Goal: Information Seeking & Learning: Check status

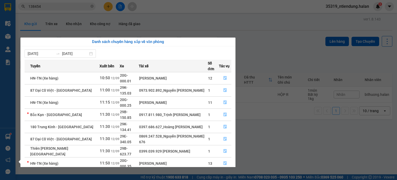
click at [79, 5] on section "Kết quả tìm kiếm ( 1635 ) Bộ lọc Mã ĐH Trạng thái Món hàng Thu hộ Tổng cước Chư…" at bounding box center [198, 90] width 397 height 180
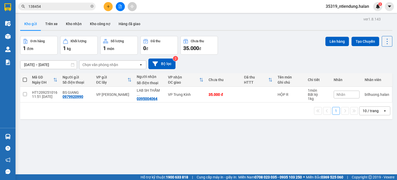
click at [79, 5] on input "138454" at bounding box center [58, 7] width 61 height 6
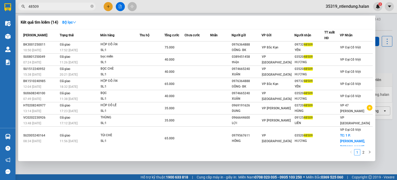
click at [218, 6] on div at bounding box center [198, 90] width 397 height 180
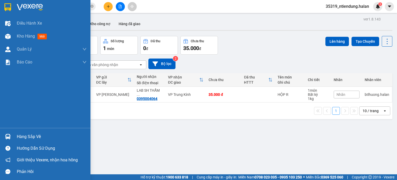
click at [21, 136] on div "Hàng sắp về" at bounding box center [52, 137] width 70 height 8
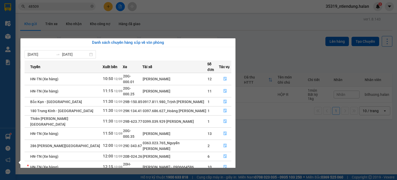
click at [279, 46] on section "Kết quả tìm kiếm ( 14 ) Bộ lọc Mã ĐH Trạng thái Món hàng Thu hộ Tổng cước Chưa …" at bounding box center [198, 90] width 397 height 180
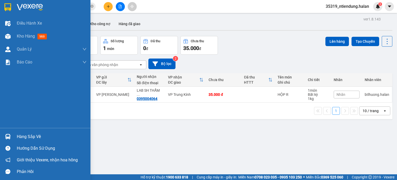
click at [25, 137] on div "Hàng sắp về" at bounding box center [52, 137] width 70 height 8
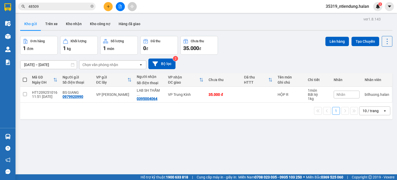
click at [64, 7] on section "Kết quả tìm kiếm ( 14 ) Bộ lọc Mã ĐH Trạng thái Món hàng Thu hộ Tổng cước Chưa …" at bounding box center [198, 90] width 397 height 180
click at [64, 7] on input "48509" at bounding box center [58, 7] width 61 height 6
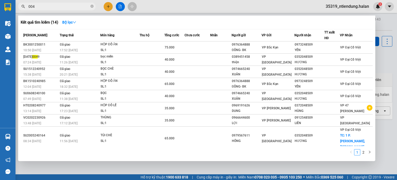
type input "0048"
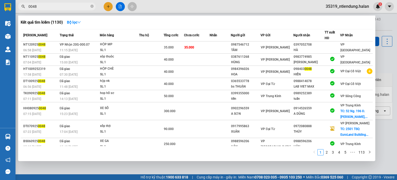
click at [58, 7] on input "0048" at bounding box center [58, 7] width 61 height 6
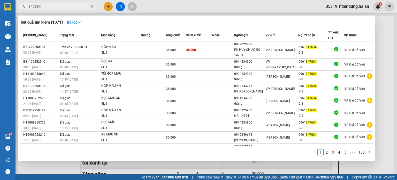
scroll to position [20, 0]
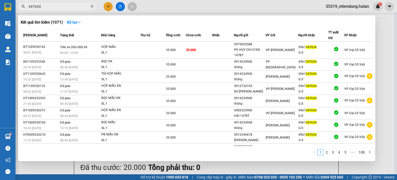
click at [210, 12] on div at bounding box center [198, 90] width 397 height 180
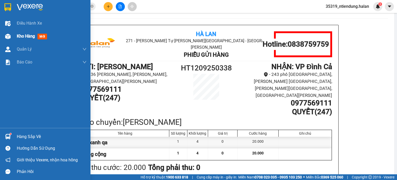
click at [23, 37] on span "Kho hàng" at bounding box center [26, 36] width 18 height 5
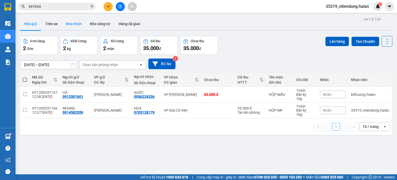
click at [72, 26] on button "Kho nhận" at bounding box center [74, 24] width 24 height 12
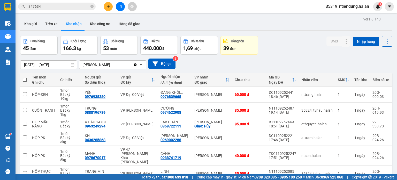
click at [56, 66] on input "11/09/2025 – 11/09/2025" at bounding box center [48, 64] width 56 height 8
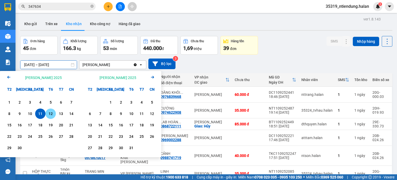
click at [49, 114] on div "12" at bounding box center [50, 113] width 7 height 6
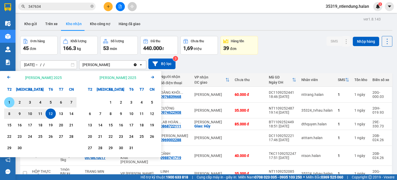
click at [10, 101] on div "1" at bounding box center [9, 102] width 7 height 6
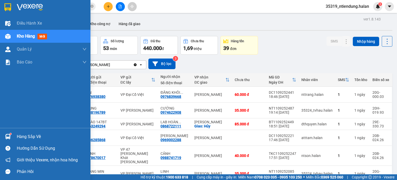
type input "[DATE] – [DATE]"
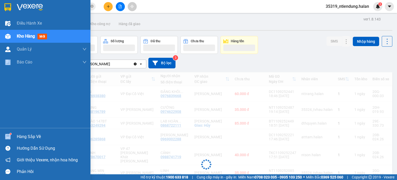
click at [9, 101] on div "Điều hành xe Kho hàng mới Quản Lý Quản lý chuyến Quản lý kiểm kho Báo cáo 12. T…" at bounding box center [45, 72] width 90 height 111
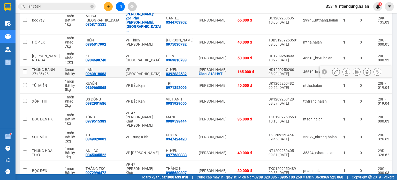
scroll to position [82, 0]
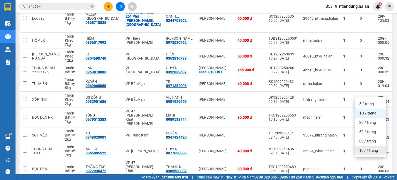
click at [374, 147] on span "100 / trang" at bounding box center [368, 149] width 19 height 5
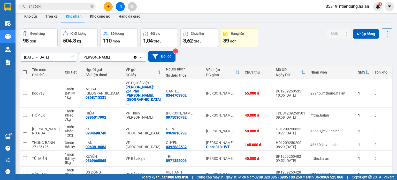
scroll to position [5, 0]
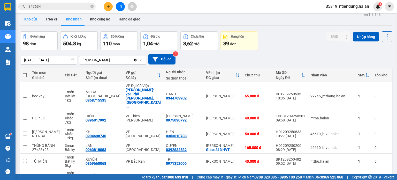
click at [32, 21] on button "Kho gửi" at bounding box center [30, 19] width 21 height 12
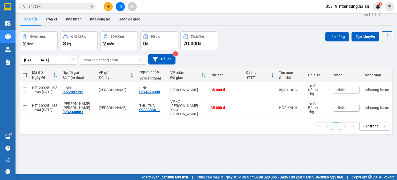
click at [66, 7] on input "347634" at bounding box center [58, 7] width 61 height 6
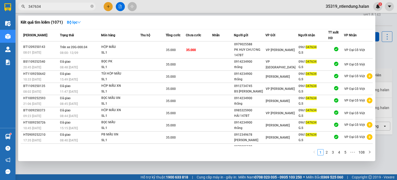
click at [66, 7] on input "347634" at bounding box center [58, 7] width 61 height 6
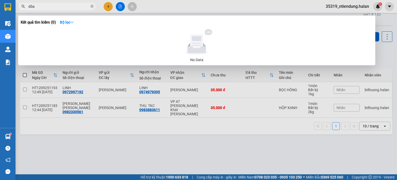
click at [78, 7] on input "dõa" at bounding box center [58, 7] width 61 height 6
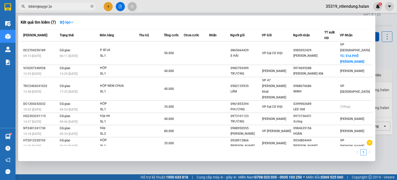
type input "666mjesygv',lo"
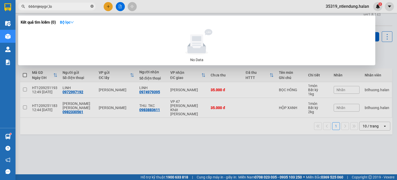
click at [92, 5] on icon "close-circle" at bounding box center [91, 6] width 3 height 3
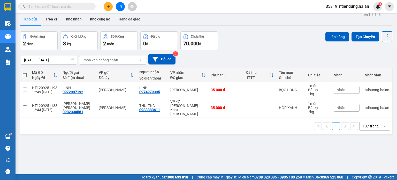
click at [59, 6] on input "text" at bounding box center [58, 7] width 61 height 6
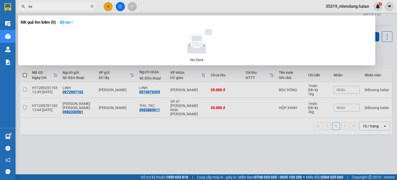
type input "e"
type input "b"
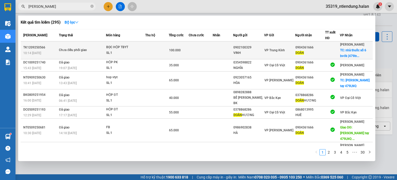
type input "doãn"
click at [213, 52] on td at bounding box center [201, 50] width 24 height 18
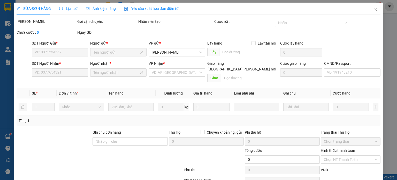
type input "0902100329"
type input "VINH"
type input "0904361666"
type input "DOÃN"
checkbox input "true"
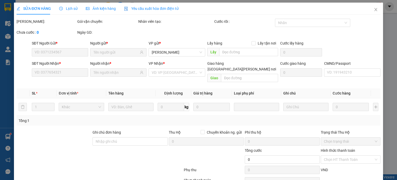
type input "nhà thuốc số 6 bvđk (479lnq)"
type input "40.000"
type input "100.000"
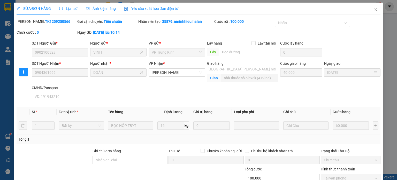
scroll to position [46, 0]
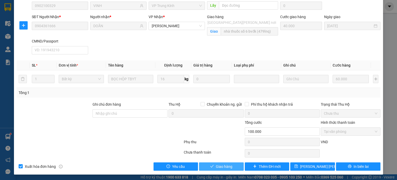
click at [225, 163] on span "Giao hàng" at bounding box center [224, 166] width 17 height 6
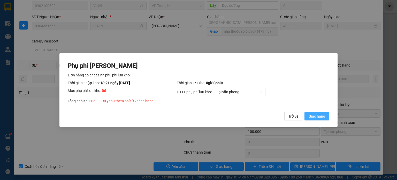
click at [324, 116] on span "Giao hàng" at bounding box center [316, 116] width 17 height 6
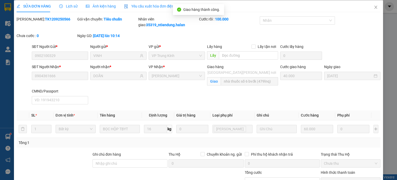
scroll to position [0, 0]
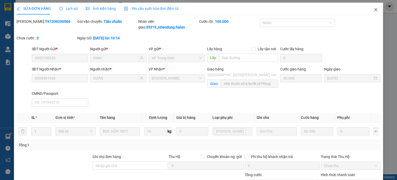
click at [374, 8] on icon "close" at bounding box center [376, 9] width 4 height 4
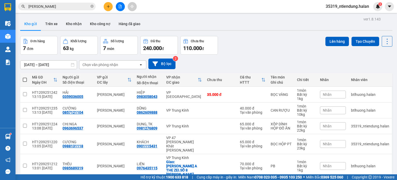
click at [67, 8] on input "doãn" at bounding box center [58, 7] width 61 height 6
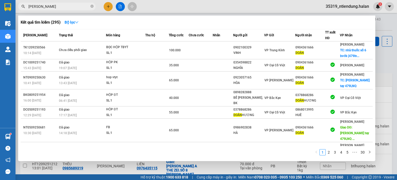
click at [67, 8] on input "doãn" at bounding box center [58, 7] width 61 height 6
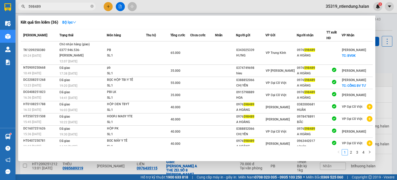
click at [74, 8] on input "598489" at bounding box center [58, 7] width 61 height 6
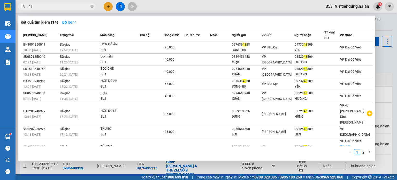
type input "4"
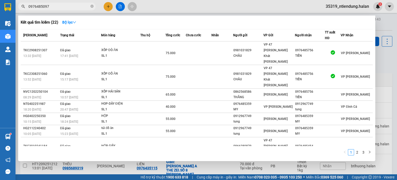
type input "09764850976"
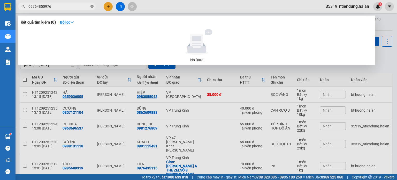
click at [92, 7] on icon "close-circle" at bounding box center [91, 6] width 3 height 3
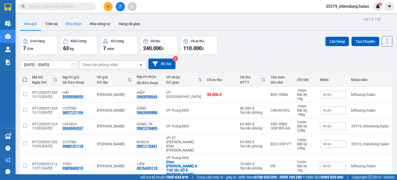
click at [74, 27] on button "Kho nhận" at bounding box center [74, 24] width 24 height 12
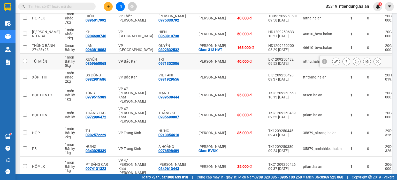
scroll to position [517, 0]
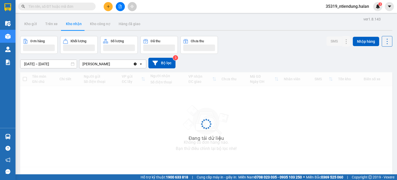
click at [70, 8] on input "text" at bounding box center [58, 7] width 61 height 6
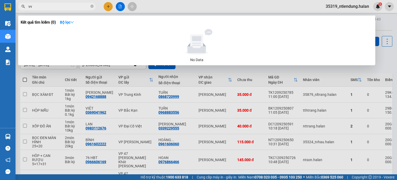
type input "v"
type input "ghhu,;"
click at [51, 5] on input "ghhu,;" at bounding box center [58, 7] width 61 height 6
type input "g"
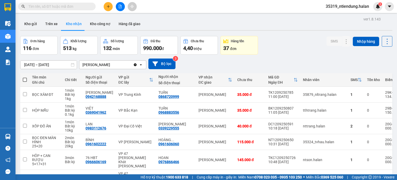
click at [59, 7] on input "text" at bounding box center [58, 7] width 61 height 6
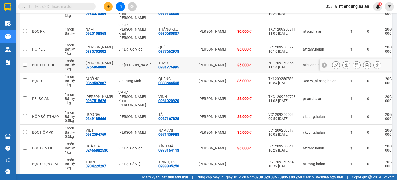
scroll to position [258, 0]
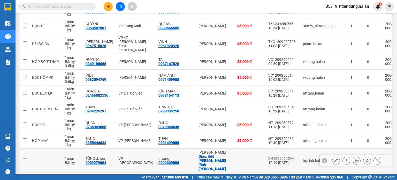
click at [268, 156] on div "DH1209250594" at bounding box center [282, 158] width 29 height 4
checkbox input "false"
copy div "DH1209250594"
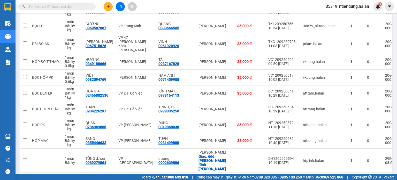
paste input "DH1209250594"
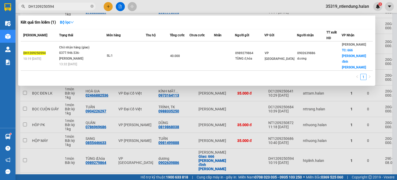
type input "DH1209250594"
click at [73, 5] on input "DH1209250594" at bounding box center [58, 7] width 61 height 6
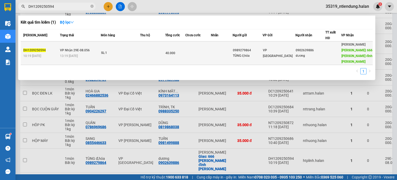
click at [130, 55] on td "SL: 1" at bounding box center [120, 53] width 39 height 24
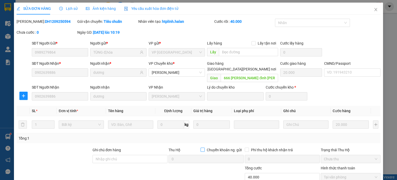
type input "0989279864"
type input "TÙNG đ,hóa"
type input "0902639886"
type input "dương"
type input "666 phan đình phùng"
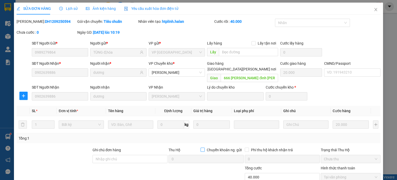
type input "20.000"
type input "40.000"
click at [374, 11] on icon "close" at bounding box center [376, 9] width 4 height 4
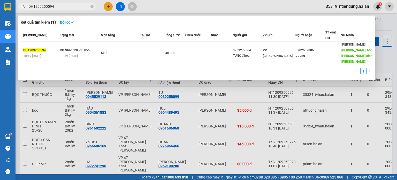
click at [80, 6] on input "DH1209250594" at bounding box center [58, 7] width 61 height 6
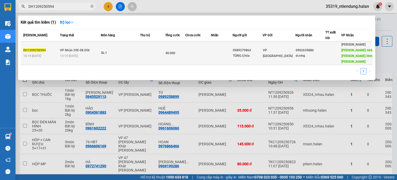
click at [136, 52] on div "SL: 1" at bounding box center [120, 53] width 39 height 6
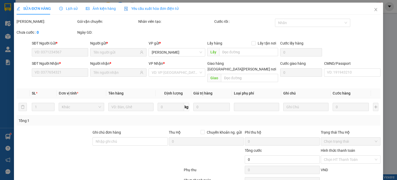
type input "0989279864"
type input "TÙNG đ,hóa"
type input "0902639886"
type input "dương"
type input "666 phan đình phùng"
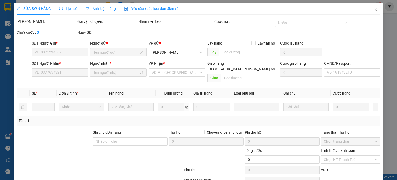
type input "20.000"
type input "40.000"
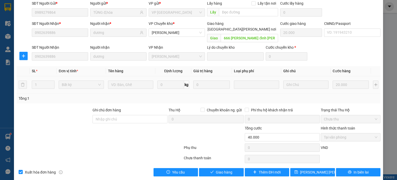
scroll to position [40, 0]
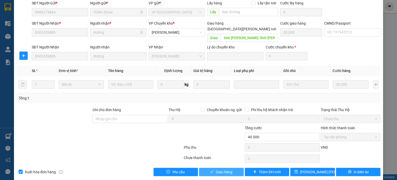
click at [228, 169] on span "Giao hàng" at bounding box center [224, 172] width 17 height 6
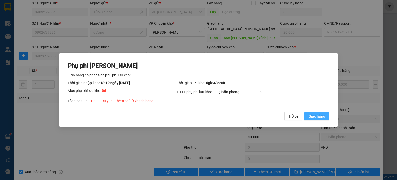
click at [310, 115] on span "Giao hàng" at bounding box center [316, 116] width 17 height 6
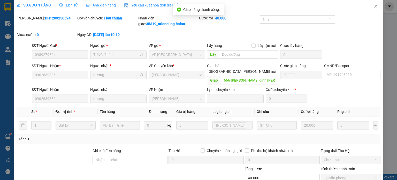
scroll to position [0, 0]
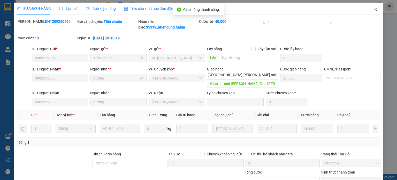
click at [374, 10] on icon "close" at bounding box center [376, 9] width 4 height 4
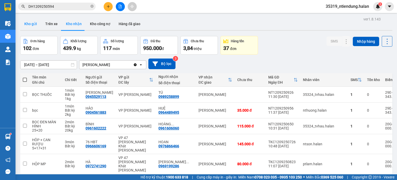
click at [32, 24] on button "Kho gửi" at bounding box center [30, 24] width 21 height 12
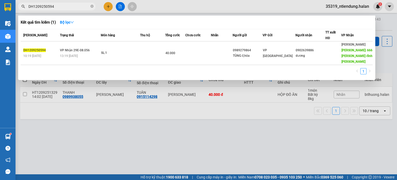
click at [58, 8] on input "DH1209250594" at bounding box center [58, 7] width 61 height 6
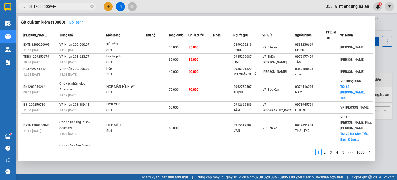
type input "DH1209250594"
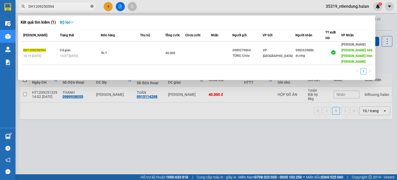
click at [92, 7] on icon "close-circle" at bounding box center [91, 6] width 3 height 3
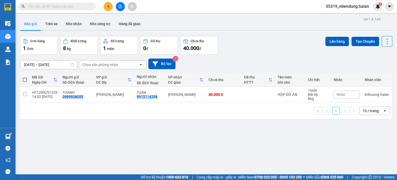
click at [72, 6] on input "text" at bounding box center [58, 7] width 61 height 6
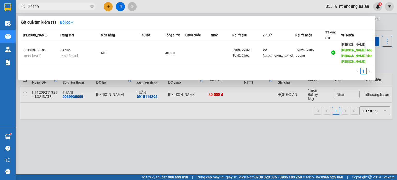
type input "361666"
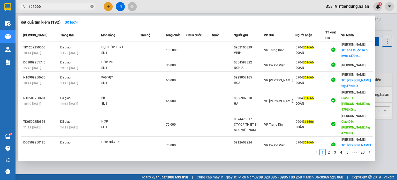
click at [91, 6] on icon "close-circle" at bounding box center [91, 6] width 3 height 3
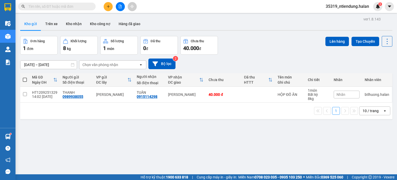
click at [67, 7] on input "text" at bounding box center [58, 7] width 61 height 6
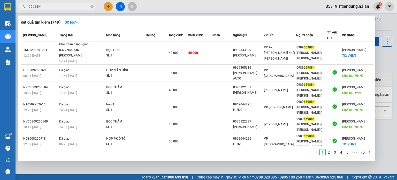
click at [56, 7] on input "669884" at bounding box center [58, 7] width 61 height 6
click at [58, 8] on input "669884" at bounding box center [58, 7] width 61 height 6
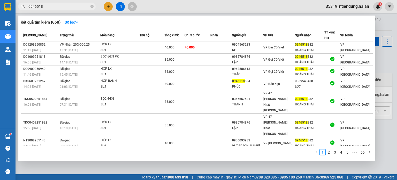
click at [47, 6] on input "0946518" at bounding box center [58, 7] width 61 height 6
paste input "HD1209251162"
type input "HD1209251162"
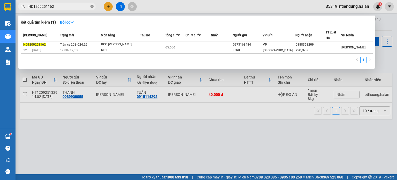
click at [91, 5] on icon "close-circle" at bounding box center [91, 6] width 3 height 3
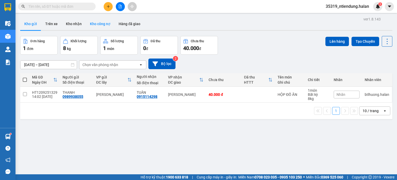
click at [96, 24] on button "Kho công nợ" at bounding box center [100, 24] width 29 height 12
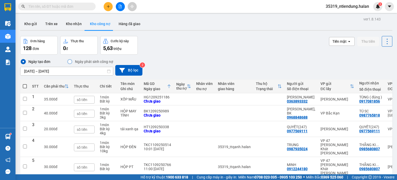
click at [35, 71] on input "09/09/2025 – 12/09/2025" at bounding box center [66, 71] width 92 height 8
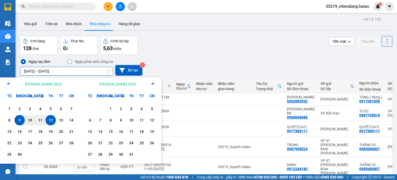
click at [10, 82] on icon "Arrow Left" at bounding box center [9, 83] width 6 height 6
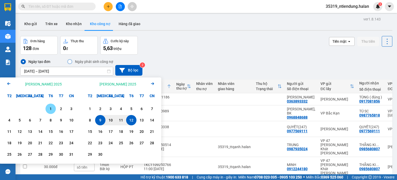
click at [10, 82] on icon "Arrow Left" at bounding box center [9, 83] width 6 height 6
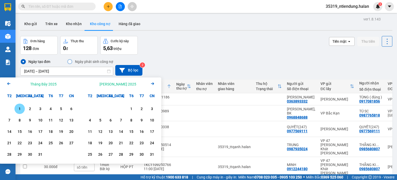
click at [22, 108] on div "1" at bounding box center [19, 108] width 7 height 6
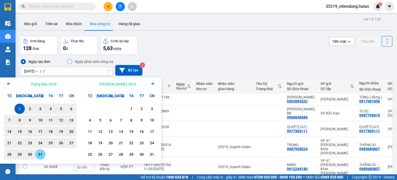
click at [40, 153] on div "31" at bounding box center [40, 154] width 7 height 6
type input "01/07/2025 – 31/07/2025"
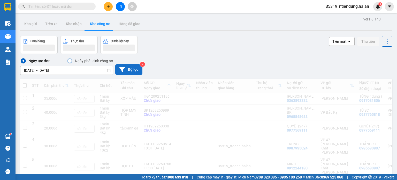
click at [133, 71] on button "Bộ lọc" at bounding box center [128, 69] width 27 height 11
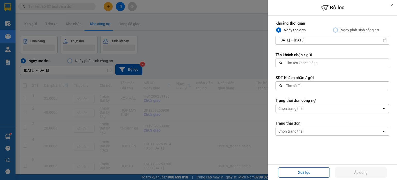
click at [307, 88] on div "Tìm số đt" at bounding box center [331, 85] width 110 height 8
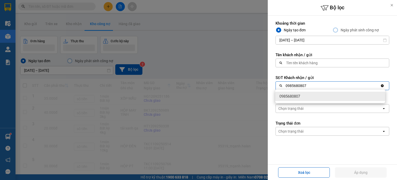
type input "0985680807"
click at [301, 100] on div "0985680807" at bounding box center [330, 95] width 110 height 9
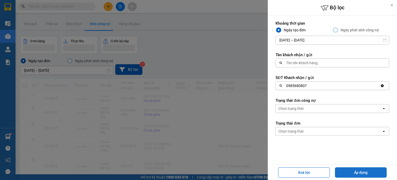
click at [364, 170] on button "Áp dụng" at bounding box center [361, 172] width 52 height 10
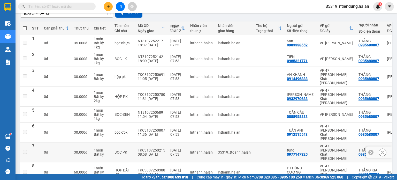
scroll to position [78, 0]
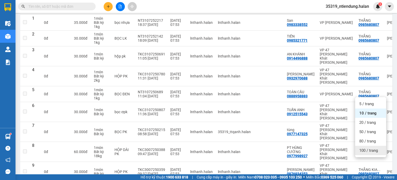
click at [365, 154] on div "100 / trang" at bounding box center [370, 149] width 31 height 9
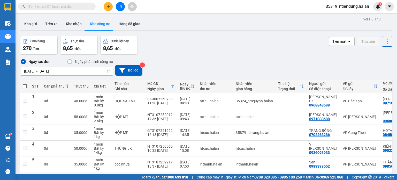
scroll to position [99, 0]
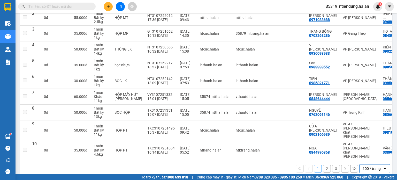
click at [332, 164] on button "3" at bounding box center [336, 168] width 8 height 8
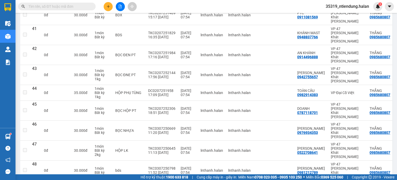
scroll to position [859, 0]
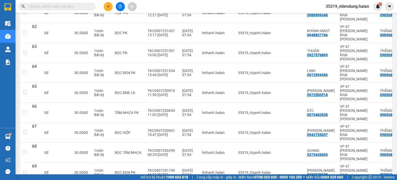
scroll to position [1256, 0]
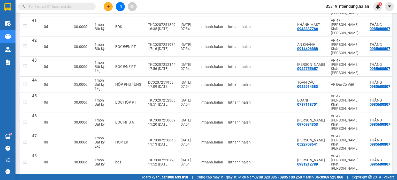
scroll to position [859, 0]
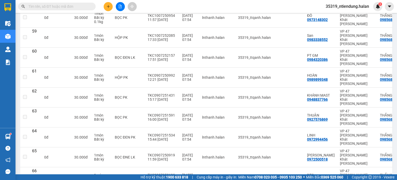
scroll to position [1256, 0]
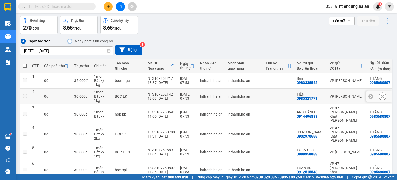
scroll to position [0, 0]
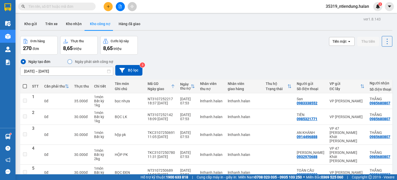
click at [37, 72] on input "01/07/2025 – 31/07/2025" at bounding box center [66, 71] width 92 height 8
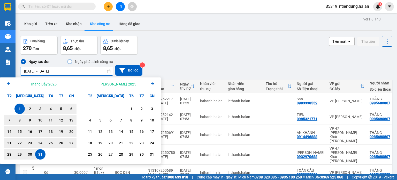
click at [8, 83] on icon "Previous month." at bounding box center [8, 83] width 3 height 3
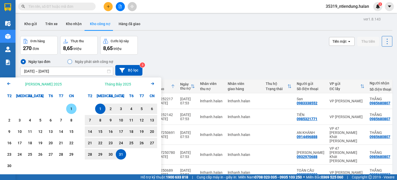
click at [69, 108] on div "1" at bounding box center [71, 108] width 7 height 6
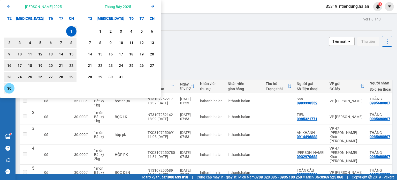
click at [10, 88] on div "30" at bounding box center [9, 88] width 7 height 6
type input "01/06/2025 – 30/06/2025"
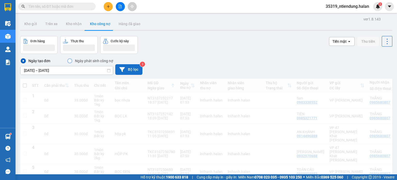
click at [136, 70] on button "Bộ lọc" at bounding box center [128, 69] width 27 height 11
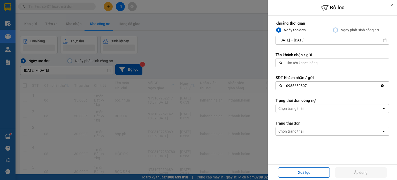
click at [331, 87] on div "0985680807" at bounding box center [328, 85] width 104 height 8
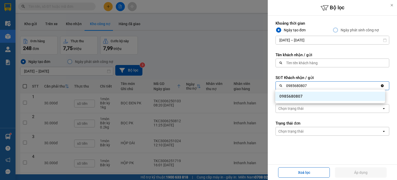
click at [323, 97] on div "0985680807" at bounding box center [330, 95] width 110 height 9
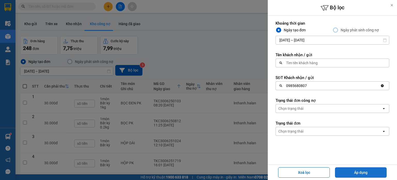
click at [371, 176] on button "Áp dụng" at bounding box center [361, 172] width 52 height 10
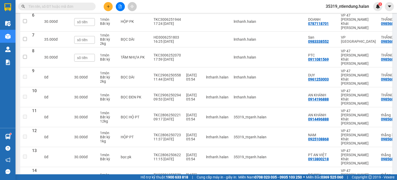
scroll to position [52, 0]
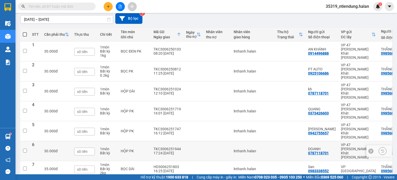
click at [164, 146] on div "TKC3006251944" at bounding box center [166, 148] width 27 height 4
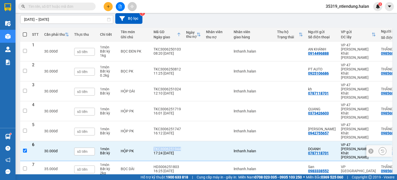
click at [164, 146] on div "TKC3006251944" at bounding box center [166, 148] width 27 height 4
checkbox input "false"
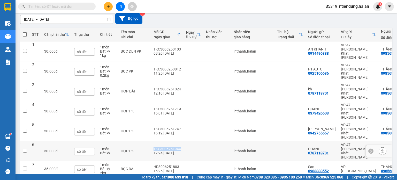
copy div "TKC3006251944"
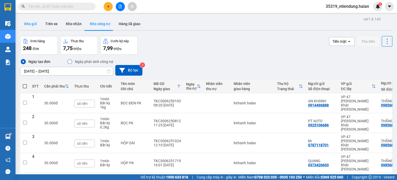
click at [31, 20] on button "Kho gửi" at bounding box center [30, 24] width 21 height 12
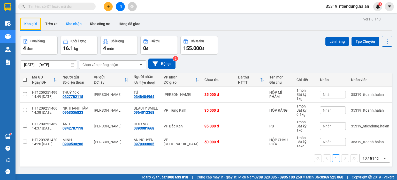
click at [76, 25] on button "Kho nhận" at bounding box center [74, 24] width 24 height 12
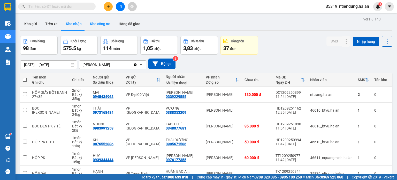
click at [103, 26] on button "Kho công nợ" at bounding box center [100, 24] width 29 height 12
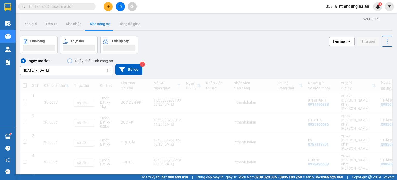
click at [33, 71] on input "01/06/2025 – 30/06/2025" at bounding box center [66, 70] width 92 height 8
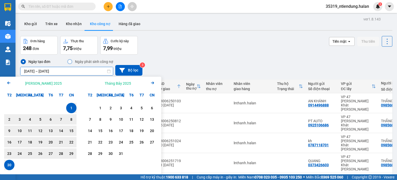
click at [9, 83] on icon "Arrow Left" at bounding box center [9, 83] width 6 height 6
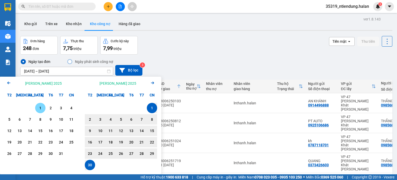
click at [41, 107] on div "1" at bounding box center [40, 108] width 7 height 6
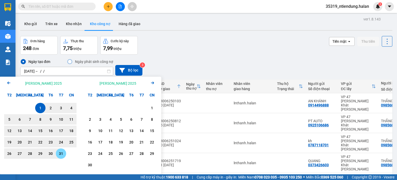
click at [62, 153] on div "31" at bounding box center [60, 153] width 7 height 6
type input "01/05/2025 – 31/05/2025"
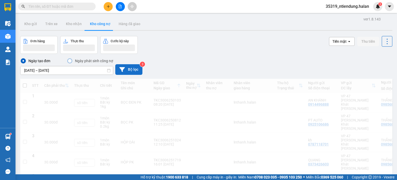
click at [135, 70] on button "Bộ lọc" at bounding box center [128, 69] width 27 height 11
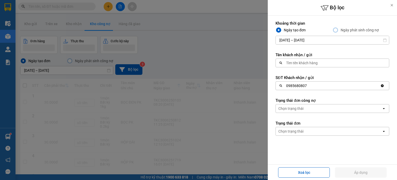
click at [339, 86] on div "0985680807" at bounding box center [328, 85] width 104 height 8
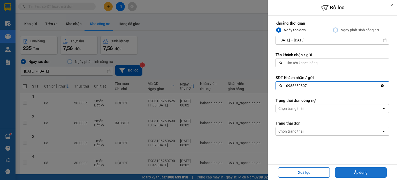
click at [356, 171] on button "Áp dụng" at bounding box center [361, 172] width 52 height 10
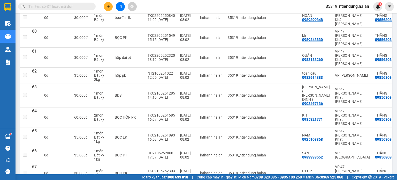
scroll to position [1281, 0]
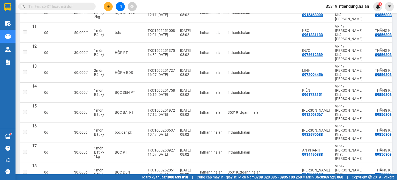
scroll to position [336, 0]
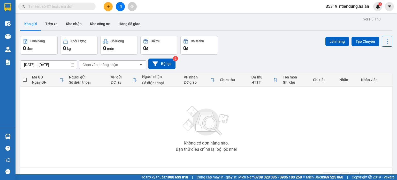
click at [84, 9] on input "text" at bounding box center [58, 7] width 61 height 6
paste input "DH1209250594"
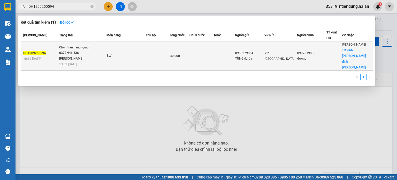
type input "DH1209250594"
click at [127, 57] on td "SL: 1" at bounding box center [125, 55] width 39 height 29
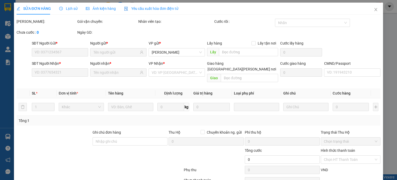
type input "0989279864"
type input "TÙNG đ,hóa"
type input "0902639886"
type input "dương"
checkbox input "true"
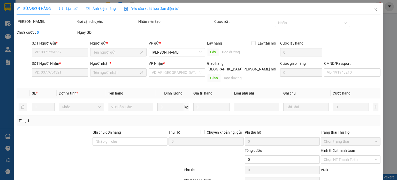
type input "666 [PERSON_NAME] đình [PERSON_NAME]"
type input "20.000"
type input "40.000"
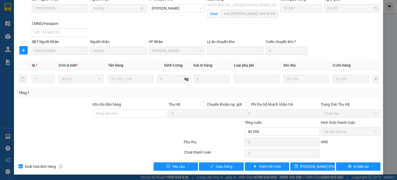
scroll to position [64, 0]
click at [353, 163] on span "In biên lai" at bounding box center [360, 166] width 15 height 6
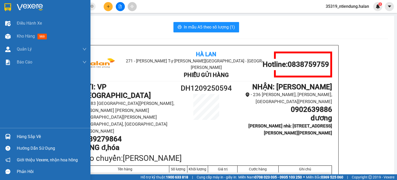
click at [26, 136] on div "Hàng sắp về" at bounding box center [52, 137] width 70 height 8
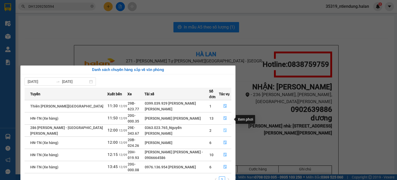
click at [222, 126] on button "button" at bounding box center [225, 130] width 12 height 8
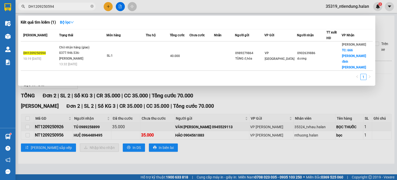
click at [79, 6] on input "DH1209250594" at bounding box center [58, 7] width 61 height 6
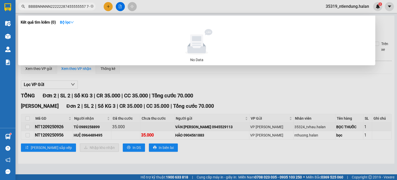
type input "BBBBNNNNN22222287455555557 7+"
click at [91, 6] on icon "close-circle" at bounding box center [91, 6] width 3 height 3
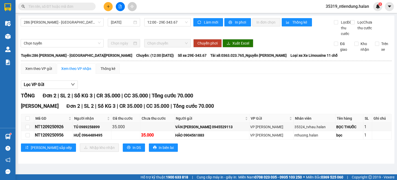
click at [58, 6] on input "text" at bounding box center [58, 7] width 61 height 6
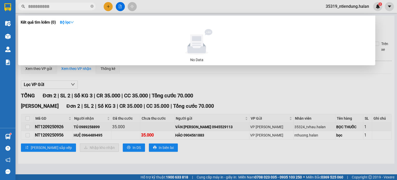
click at [58, 6] on input "BBBBBBBBB" at bounding box center [58, 7] width 61 height 6
type input "B"
type input "5"
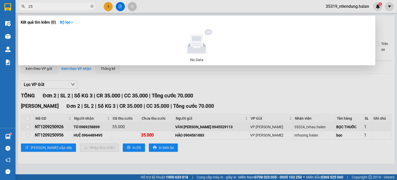
type input "2"
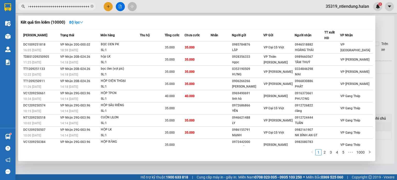
type input "+++++++++++++++++++++++++++++++++++++++++++++++++++++++++++++++++++++++++++++++…"
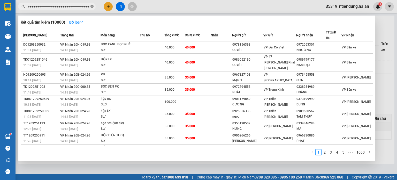
click at [92, 5] on icon "close-circle" at bounding box center [91, 6] width 3 height 3
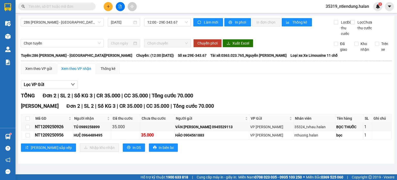
scroll to position [0, 0]
type input "H"
click at [92, 8] on span at bounding box center [91, 6] width 3 height 5
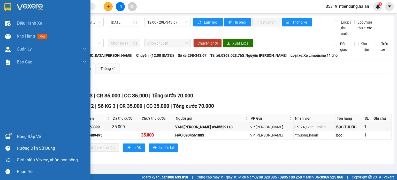
click at [27, 135] on div "Hàng sắp về" at bounding box center [52, 137] width 70 height 8
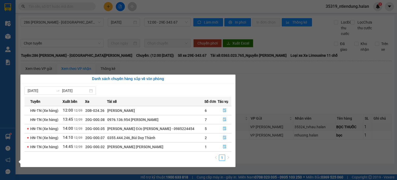
click at [277, 97] on section "Kết quả tìm kiếm ( 10000 ) Bộ lọc Mã ĐH Trạng thái Món hàng Thu hộ Tổng cước Ch…" at bounding box center [198, 90] width 397 height 180
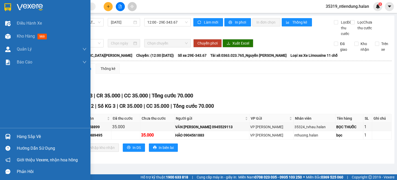
click at [25, 136] on div "Hàng sắp về" at bounding box center [52, 137] width 70 height 8
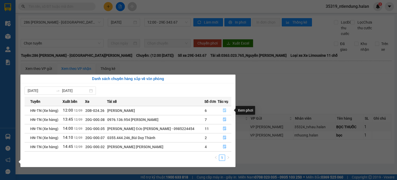
click at [223, 111] on icon "file-done" at bounding box center [224, 110] width 3 height 4
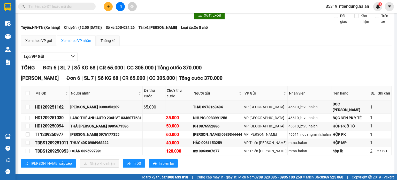
scroll to position [30, 0]
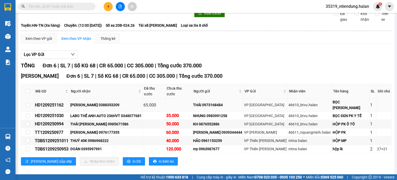
click at [46, 103] on div "HD1209251162" at bounding box center [52, 105] width 34 height 6
copy div "HD1209251162"
click at [66, 7] on input "text" at bounding box center [58, 7] width 61 height 6
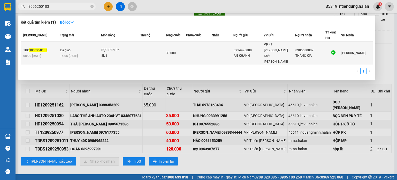
type input "3006250103"
click at [110, 47] on div "BỌC ĐEN PK" at bounding box center [120, 50] width 39 height 6
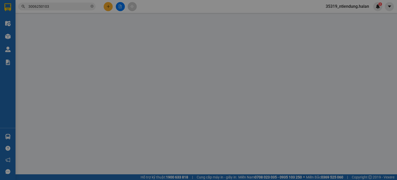
type input "0914496888"
type input "AN KHÁNH"
type input "0985680807"
type input "THẮNG KIA"
type input "30.000"
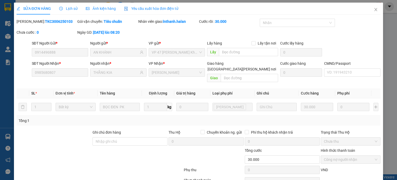
click at [72, 9] on span "Lịch sử" at bounding box center [68, 8] width 18 height 4
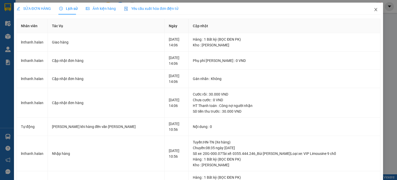
click at [374, 10] on icon "close" at bounding box center [375, 9] width 3 height 3
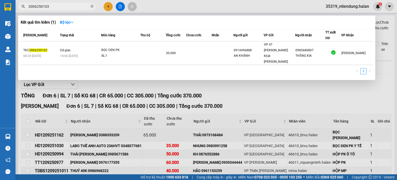
click at [83, 3] on span "3006250103" at bounding box center [56, 7] width 77 height 8
click at [74, 7] on input "3006250103" at bounding box center [58, 7] width 61 height 6
paste input "TKC3006251944"
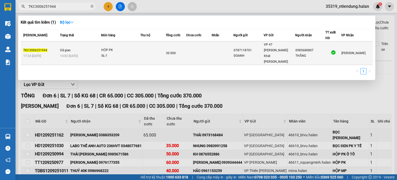
type input "TKC3006251944"
click at [106, 47] on div "HỘP PK" at bounding box center [120, 50] width 39 height 6
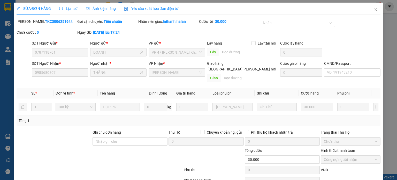
type input "0787118701"
type input "DOANH"
type input "0985680807"
type input "THẮNG"
type input "30.000"
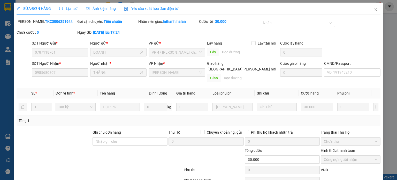
click at [69, 9] on span "Lịch sử" at bounding box center [68, 8] width 18 height 4
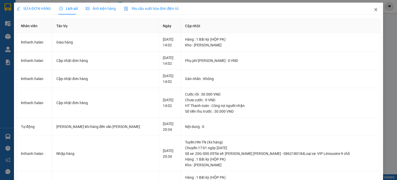
click at [374, 10] on icon "close" at bounding box center [375, 9] width 3 height 3
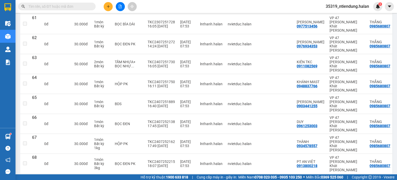
scroll to position [1244, 0]
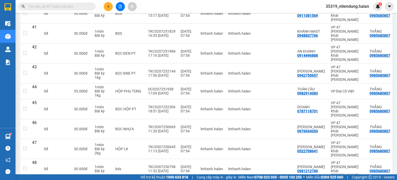
scroll to position [859, 0]
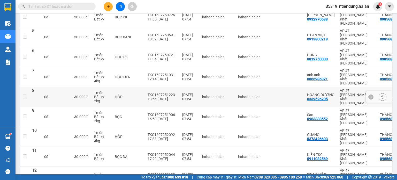
scroll to position [0, 0]
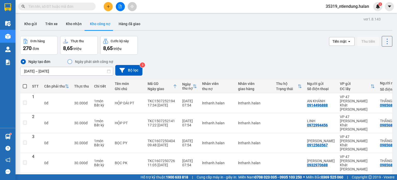
click at [91, 73] on input "[DATE] – [DATE]" at bounding box center [66, 71] width 92 height 8
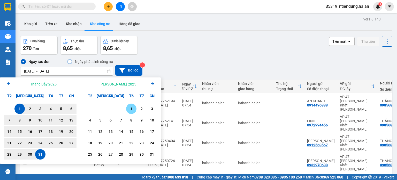
click at [131, 107] on div "1" at bounding box center [131, 108] width 7 height 6
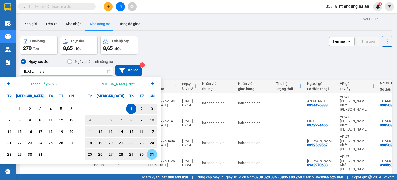
click at [153, 152] on div "31" at bounding box center [151, 154] width 7 height 6
type input "[DATE] – [DATE]"
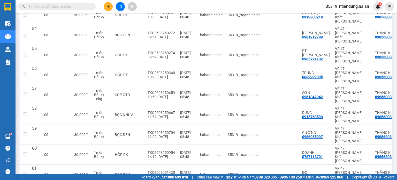
scroll to position [1198, 0]
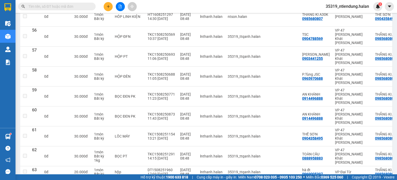
scroll to position [1215, 0]
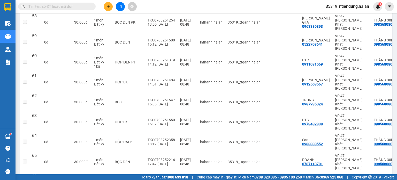
scroll to position [1211, 0]
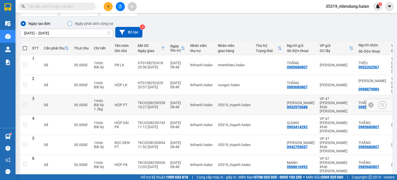
scroll to position [0, 0]
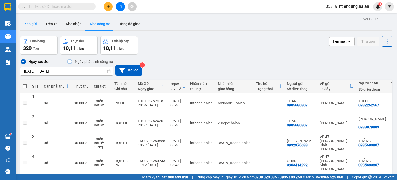
click at [32, 27] on button "Kho gửi" at bounding box center [30, 24] width 21 height 12
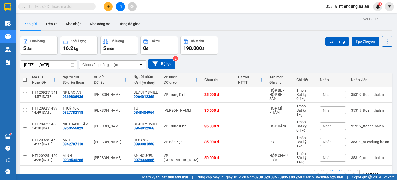
click at [66, 6] on input "text" at bounding box center [58, 7] width 61 height 6
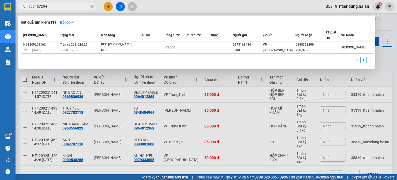
type input "0974572945"
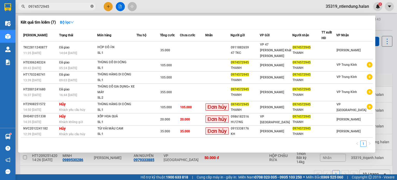
click at [92, 8] on icon "close-circle" at bounding box center [91, 6] width 3 height 3
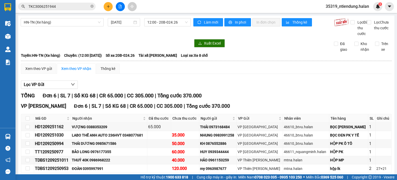
click at [314, 71] on section "Kết quả tìm kiếm ( 1 ) Bộ lọc Mã ĐH Trạng thái Món hàng Thu hộ Tổng cước Chưa c…" at bounding box center [198, 90] width 397 height 180
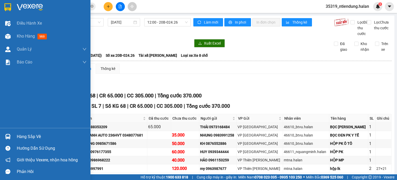
click at [34, 134] on div "Hàng sắp về" at bounding box center [52, 137] width 70 height 8
